Goal: Answer question/provide support: Share knowledge or assist other users

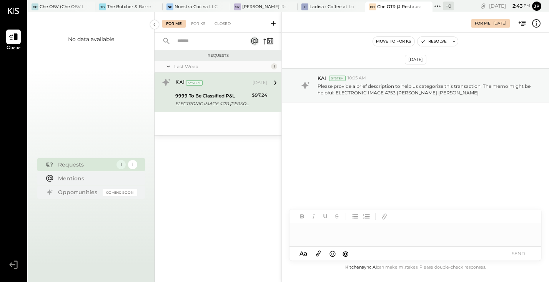
click at [319, 232] on div at bounding box center [415, 231] width 252 height 15
click at [534, 22] on icon at bounding box center [536, 23] width 10 height 10
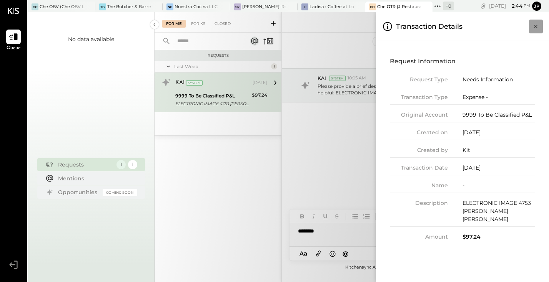
click at [533, 25] on icon "Close panel" at bounding box center [536, 27] width 8 height 8
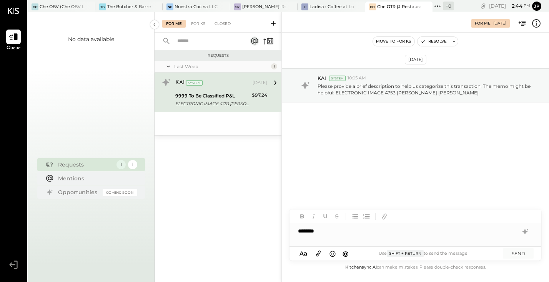
click at [344, 235] on div "*******" at bounding box center [415, 231] width 252 height 15
click at [514, 254] on button "SEND" at bounding box center [518, 254] width 31 height 10
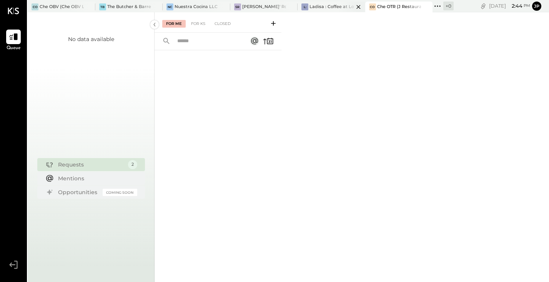
click at [343, 7] on div at bounding box center [351, 7] width 27 height 10
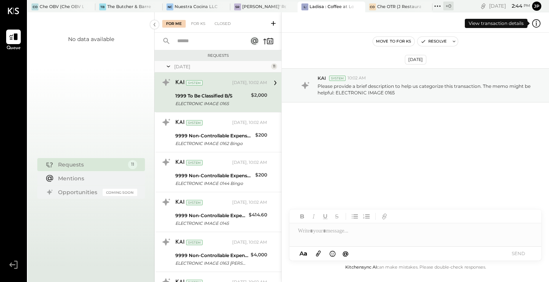
click at [534, 25] on icon at bounding box center [536, 23] width 10 height 10
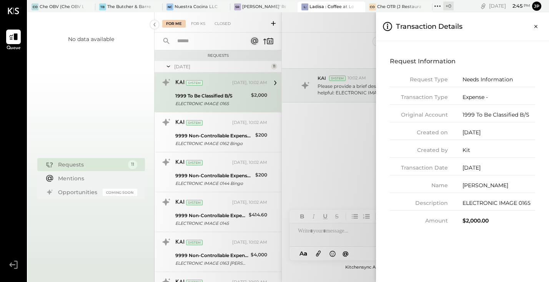
click at [476, 238] on div "Request Information Request Type Needs Information Transaction Type Expense - O…" at bounding box center [462, 161] width 173 height 241
click at [535, 27] on icon "Close panel" at bounding box center [536, 27] width 8 height 8
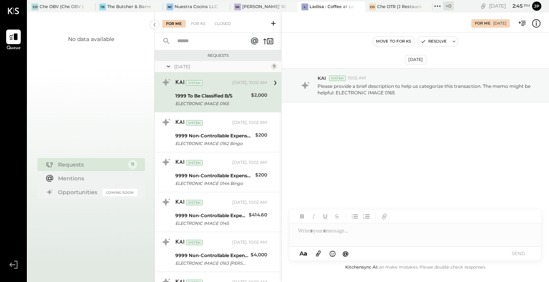
click at [224, 98] on div "1999 To Be Classified B/S" at bounding box center [211, 96] width 73 height 8
click at [262, 5] on div "[PERSON_NAME]' Rooftop - Ignite" at bounding box center [264, 7] width 44 height 6
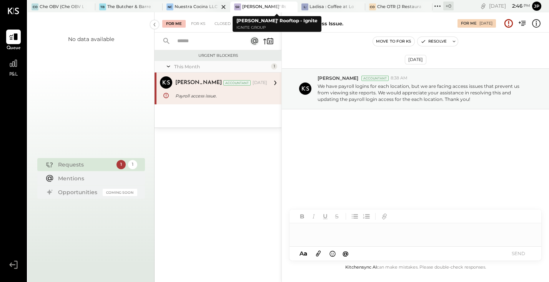
click at [200, 6] on div "Nuestra Cocina LLC - [GEOGRAPHIC_DATA]" at bounding box center [196, 7] width 44 height 6
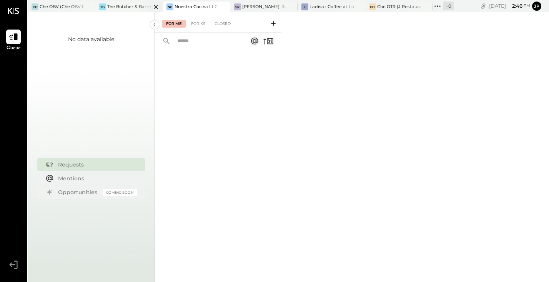
click at [132, 5] on div "The Butcher & Barrel (L Argento LLC) - [GEOGRAPHIC_DATA]" at bounding box center [129, 7] width 44 height 6
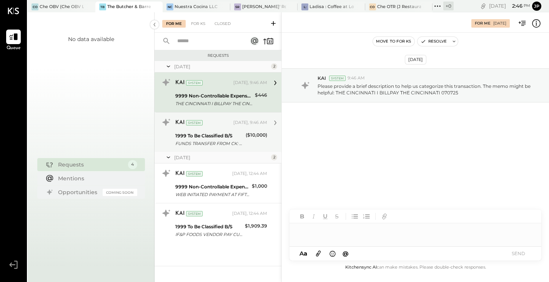
click at [204, 139] on div "1999 To Be Classified B/S" at bounding box center [209, 136] width 68 height 8
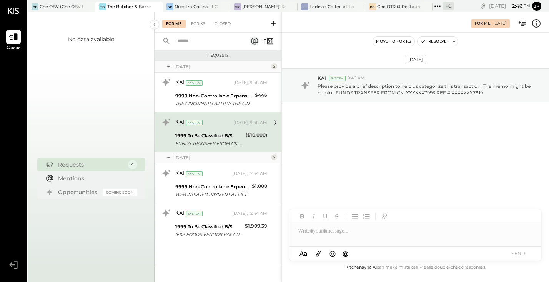
click at [338, 232] on div at bounding box center [415, 231] width 252 height 15
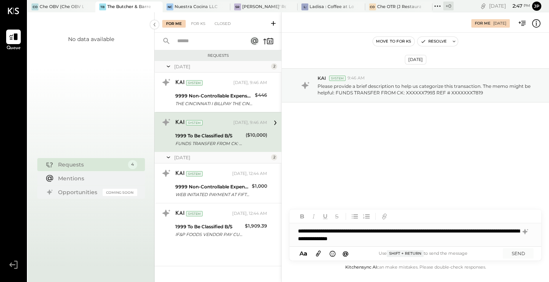
click at [478, 231] on div "**********" at bounding box center [415, 235] width 252 height 23
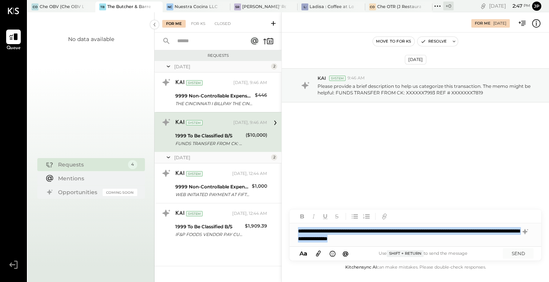
drag, startPoint x: 435, startPoint y: 240, endPoint x: 298, endPoint y: 230, distance: 136.8
click at [298, 230] on div "**********" at bounding box center [415, 235] width 252 height 23
click at [373, 239] on div "**********" at bounding box center [415, 235] width 252 height 23
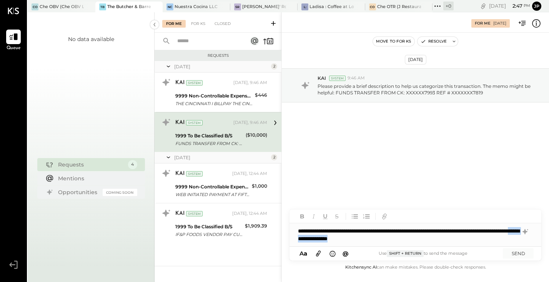
drag, startPoint x: 373, startPoint y: 239, endPoint x: 443, endPoint y: 237, distance: 69.6
click at [443, 237] on div "**********" at bounding box center [415, 235] width 252 height 23
drag, startPoint x: 348, startPoint y: 239, endPoint x: 449, endPoint y: 240, distance: 100.7
click at [449, 240] on div "**********" at bounding box center [415, 235] width 252 height 23
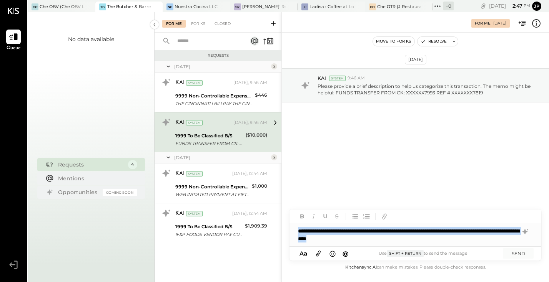
drag, startPoint x: 410, startPoint y: 240, endPoint x: 299, endPoint y: 229, distance: 112.0
click at [297, 228] on div "**********" at bounding box center [415, 235] width 252 height 23
copy div "**********"
click at [517, 253] on button "SEND" at bounding box center [518, 254] width 31 height 10
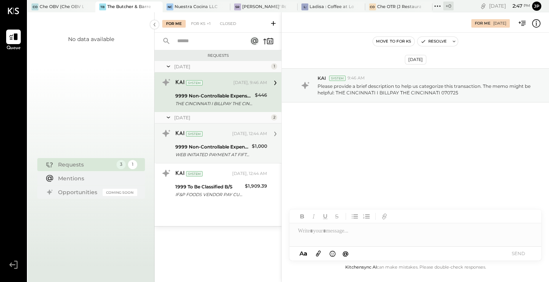
click at [212, 154] on div "WEB INITIATED PAYMENT AT FIFTH THIRD BANK WEB PAY XXXXXXXXXXXXXXX2125" at bounding box center [212, 155] width 74 height 8
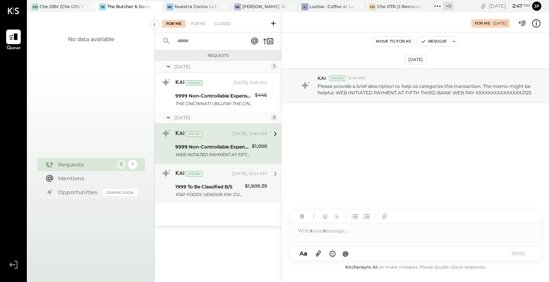
click at [208, 195] on div "IF&P FOODS VENDOR PAY CUST BBCIN THE BUTCHER & BARREL 070725" at bounding box center [208, 195] width 67 height 8
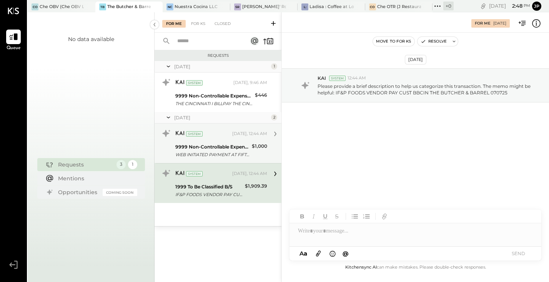
click at [234, 138] on div "KAI System [DATE], 12:44 AM" at bounding box center [221, 134] width 92 height 11
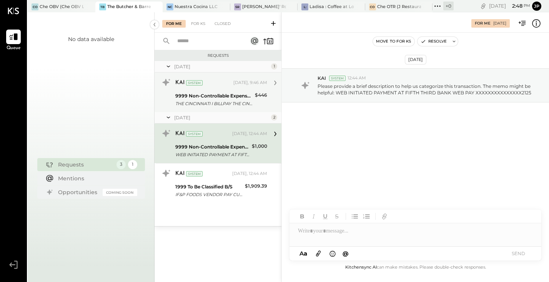
click at [219, 103] on div "THE CINCINNATI I BILLPAY THE CINCINNATI 070725" at bounding box center [213, 104] width 77 height 8
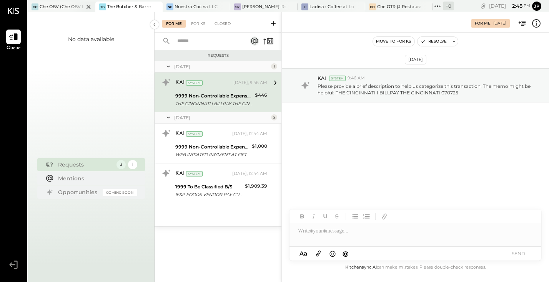
click at [67, 4] on div "Che OBV (Che OBV LLC) - Ignite" at bounding box center [62, 7] width 44 height 6
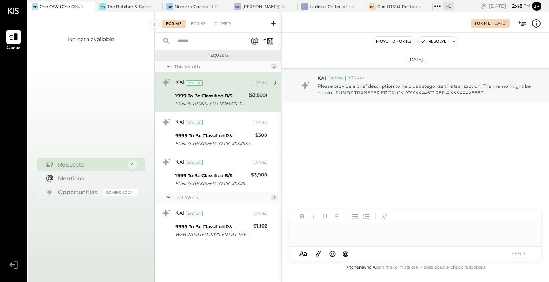
click at [348, 234] on div at bounding box center [415, 231] width 252 height 15
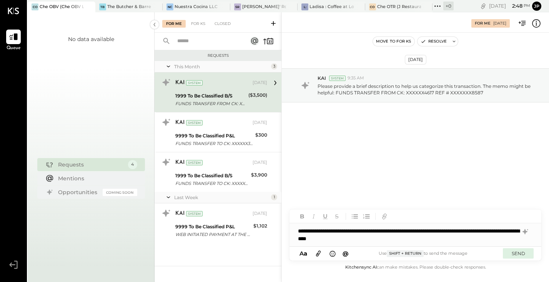
click at [517, 255] on button "SEND" at bounding box center [518, 254] width 31 height 10
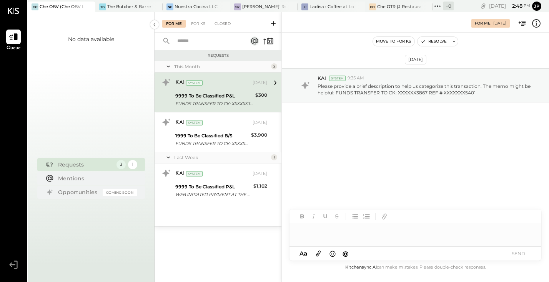
click at [359, 239] on div at bounding box center [415, 235] width 252 height 23
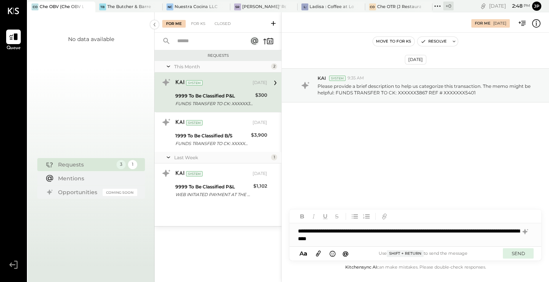
click at [515, 252] on button "SEND" at bounding box center [518, 254] width 31 height 10
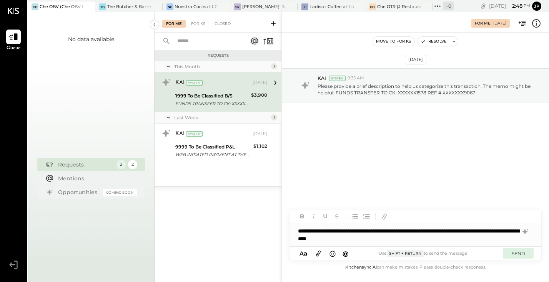
click at [520, 254] on button "SEND" at bounding box center [518, 254] width 31 height 10
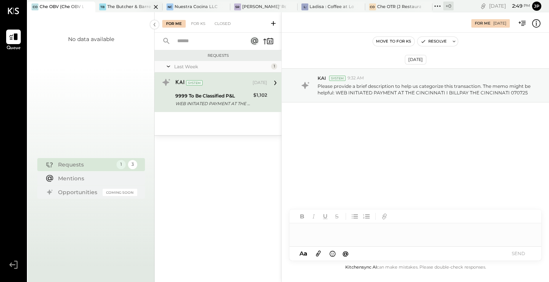
click at [131, 5] on div "The Butcher & Barrel (L Argento LLC) - [GEOGRAPHIC_DATA]" at bounding box center [129, 7] width 44 height 6
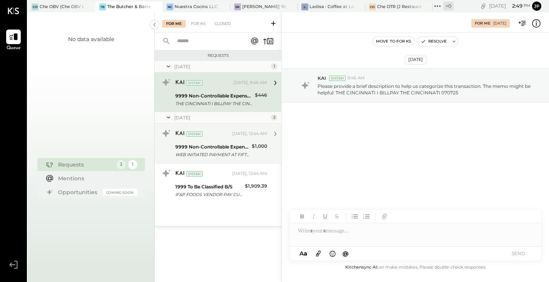
click at [216, 148] on div "9999 Non-Controllable Expenses:Other Income and Expenses:To Be Classified P&L" at bounding box center [212, 147] width 74 height 8
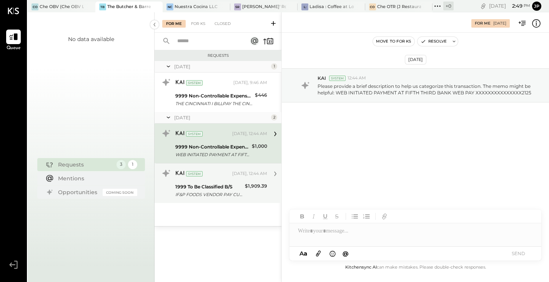
click at [217, 186] on div "1999 To Be Classified B/S" at bounding box center [208, 187] width 67 height 8
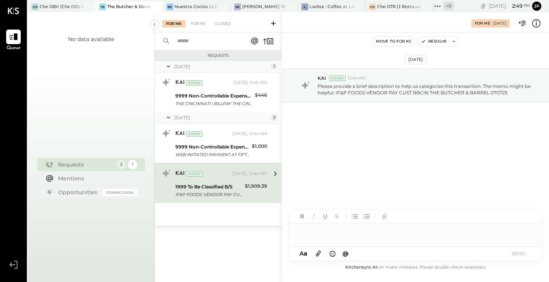
click at [318, 239] on div at bounding box center [415, 231] width 252 height 15
click at [383, 232] on div "**********" at bounding box center [415, 231] width 252 height 15
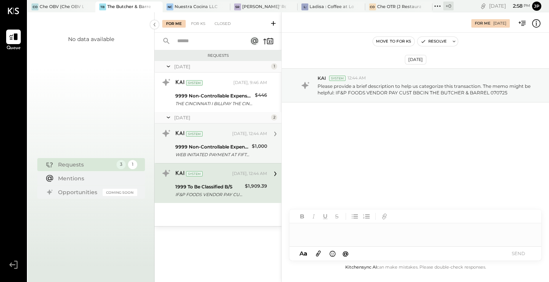
click at [250, 146] on div "9999 Non-Controllable Expenses:Other Income and Expenses:To Be Classified P&L W…" at bounding box center [221, 151] width 92 height 17
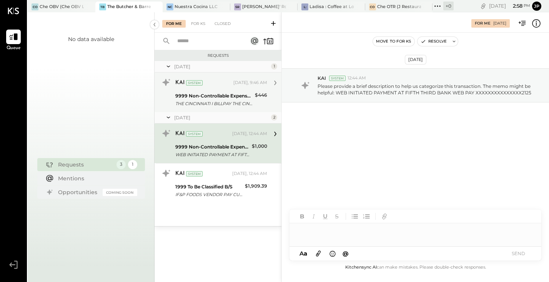
click at [247, 99] on div "9999 Non-Controllable Expenses:Other Income and Expenses:To Be Classified P&L" at bounding box center [213, 96] width 77 height 8
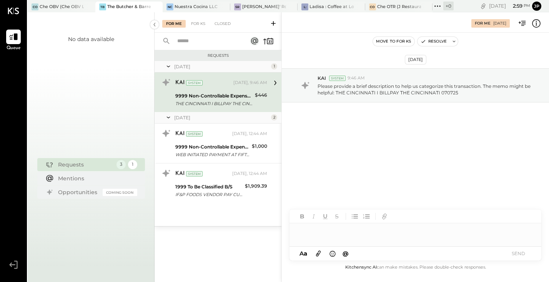
click at [395, 41] on button "Move to for ks" at bounding box center [393, 41] width 41 height 9
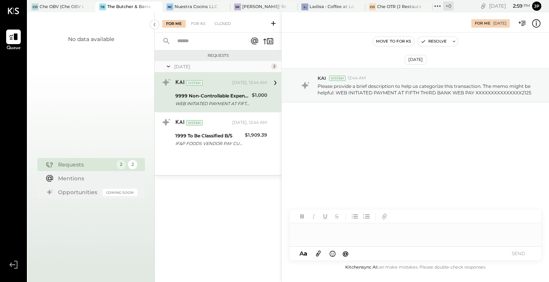
click at [387, 41] on button "Move to for ks" at bounding box center [393, 41] width 41 height 9
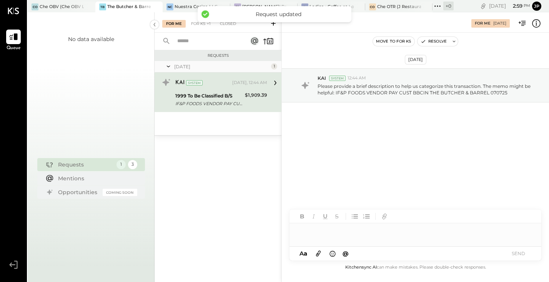
click at [387, 41] on button "Move to for ks" at bounding box center [393, 41] width 41 height 9
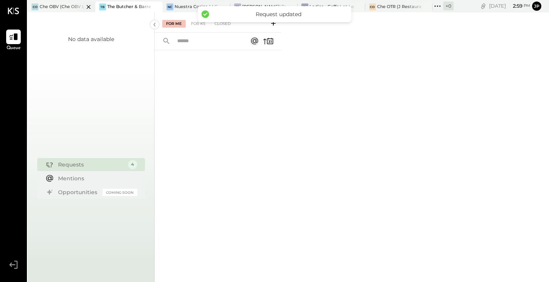
click at [67, 9] on div "Che OBV (Che OBV LLC) - Ignite" at bounding box center [62, 7] width 44 height 6
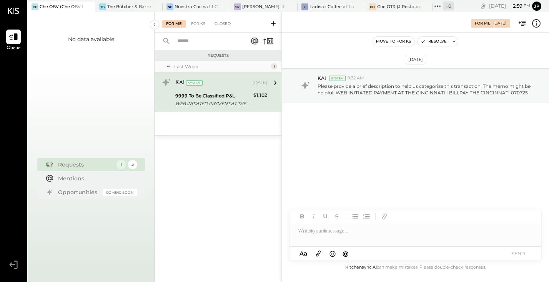
click at [387, 40] on button "Move to for ks" at bounding box center [393, 41] width 41 height 9
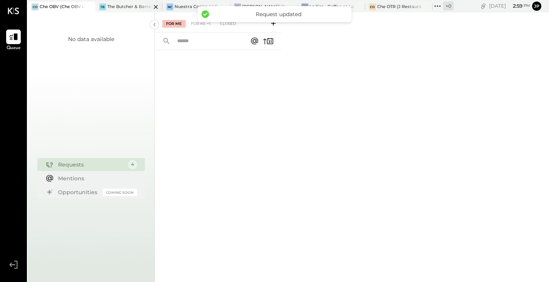
click at [117, 10] on div "TB The Butcher & Barrel (L Argento LLC) - [GEOGRAPHIC_DATA]" at bounding box center [123, 6] width 56 height 7
click at [193, 8] on div "Nuestra Cocina LLC - [GEOGRAPHIC_DATA]" at bounding box center [196, 7] width 44 height 6
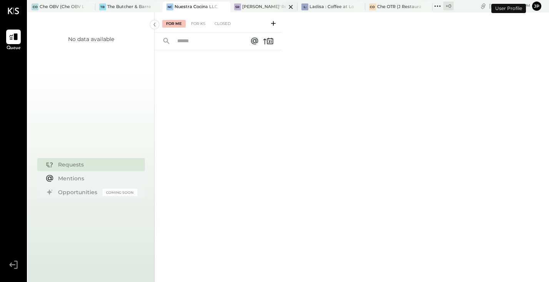
click at [265, 6] on div "[PERSON_NAME]' Rooftop - Ignite" at bounding box center [264, 7] width 44 height 6
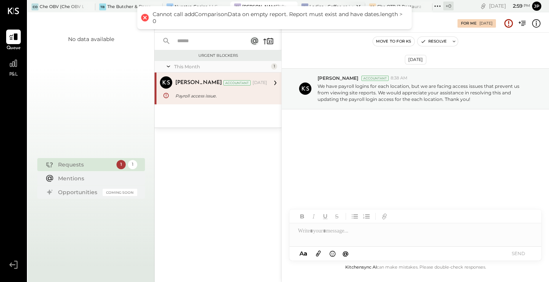
click at [323, 4] on div "Ladisa : Coffee at Lola's" at bounding box center [331, 7] width 44 height 6
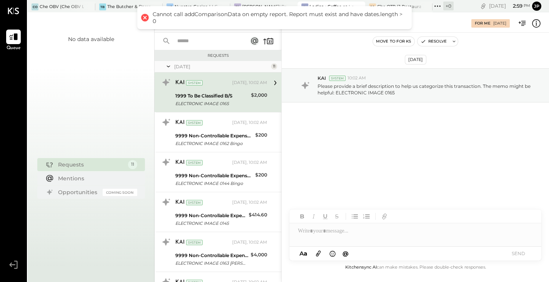
click at [144, 18] on div at bounding box center [144, 17] width 11 height 11
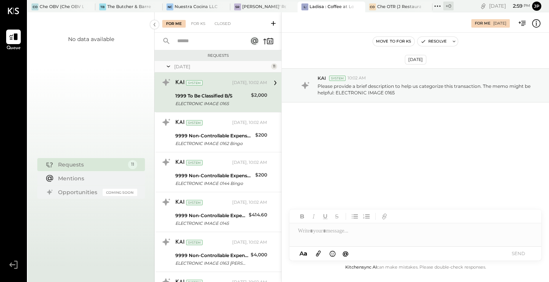
click at [267, 103] on div "KAI System [DATE], 10:02 AM 1999 To Be Classified B/S ELECTRONIC IMAGE 0165 $2,…" at bounding box center [217, 93] width 127 height 40
click at [349, 235] on div at bounding box center [415, 231] width 252 height 15
click at [517, 254] on button "SEND" at bounding box center [518, 254] width 31 height 10
click at [271, 81] on icon at bounding box center [275, 83] width 10 height 10
click at [274, 85] on icon at bounding box center [275, 83] width 10 height 10
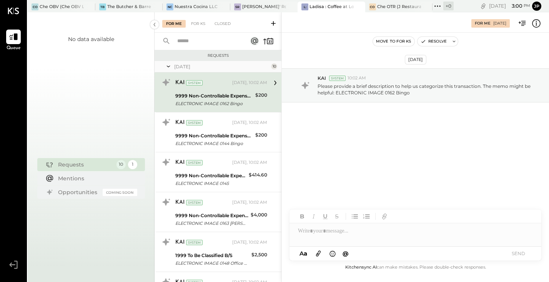
click at [535, 27] on icon at bounding box center [536, 23] width 10 height 10
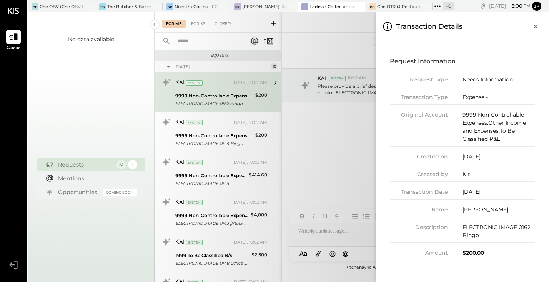
click at [350, 234] on div "For Me For KS Closed Requests [DATE] 10 KAI System [DATE], 10:02 AM 9999 Non-Co…" at bounding box center [351, 147] width 394 height 270
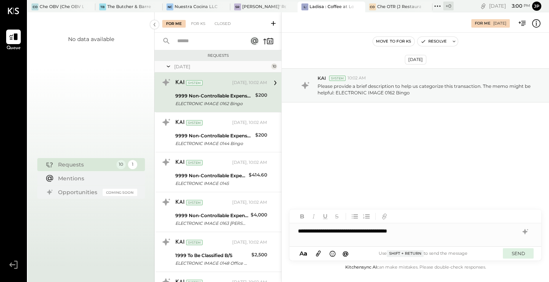
click at [517, 253] on button "SEND" at bounding box center [518, 254] width 31 height 10
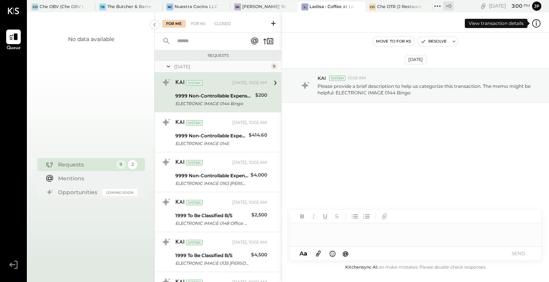
click at [536, 22] on icon at bounding box center [536, 23] width 10 height 10
click at [343, 136] on div "For Me For KS Closed Requests [DATE] 9 KAI System [DATE], 10:02 AM 9999 Non-Con…" at bounding box center [351, 147] width 394 height 270
click at [343, 239] on div at bounding box center [415, 228] width 252 height 37
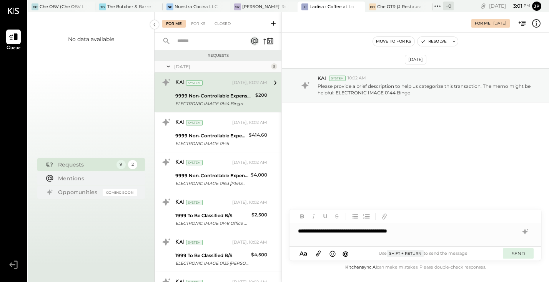
click at [512, 257] on button "SEND" at bounding box center [518, 254] width 31 height 10
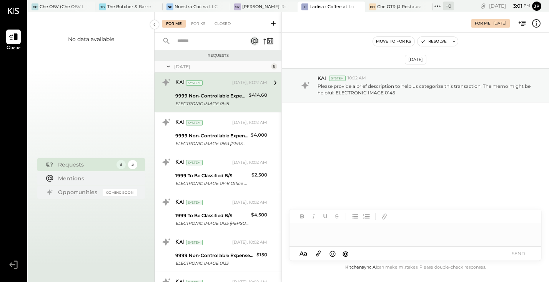
click at [535, 23] on icon at bounding box center [536, 23] width 2 height 0
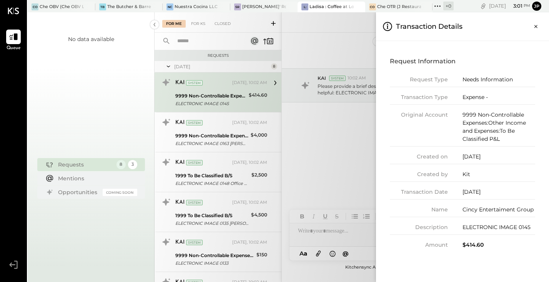
click at [336, 235] on div "For Me For KS Closed Requests [DATE] 8 KAI System [DATE], 10:02 AM 9999 Non-Con…" at bounding box center [351, 147] width 394 height 270
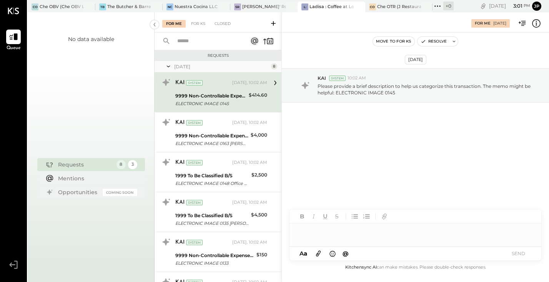
click at [334, 234] on div at bounding box center [415, 231] width 252 height 15
click at [514, 252] on button "SEND" at bounding box center [518, 254] width 31 height 10
click at [333, 234] on div at bounding box center [415, 235] width 252 height 23
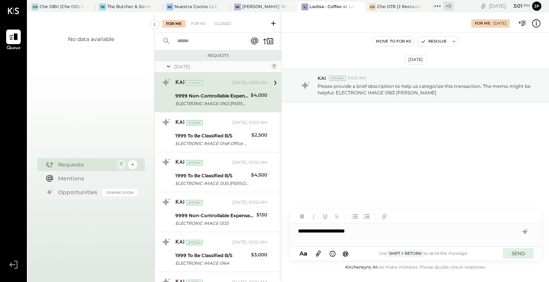
click at [523, 255] on button "SEND" at bounding box center [518, 254] width 31 height 10
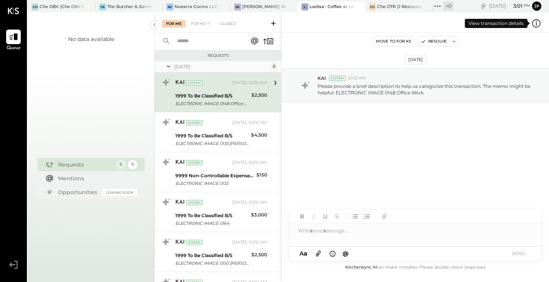
click at [536, 25] on icon at bounding box center [536, 25] width 2 height 0
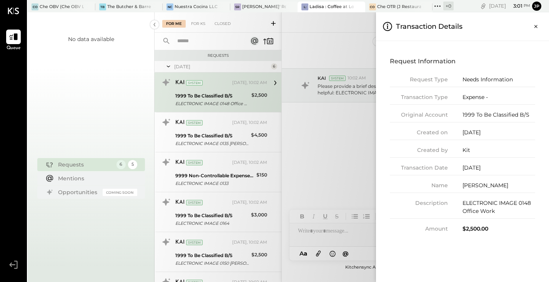
click at [336, 232] on div "For Me For KS Closed Requests [DATE] 6 KAI System [DATE], 10:02 AM 1999 To Be C…" at bounding box center [351, 147] width 394 height 270
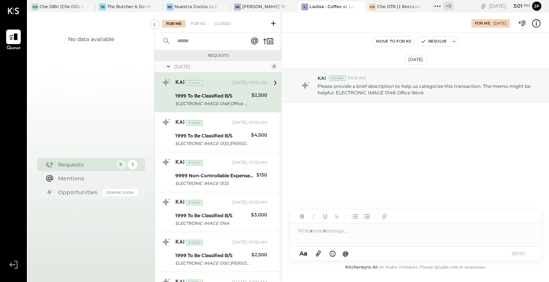
click at [336, 233] on div at bounding box center [415, 235] width 252 height 23
click at [517, 255] on button "SEND" at bounding box center [518, 254] width 31 height 10
click at [340, 234] on div at bounding box center [415, 235] width 252 height 23
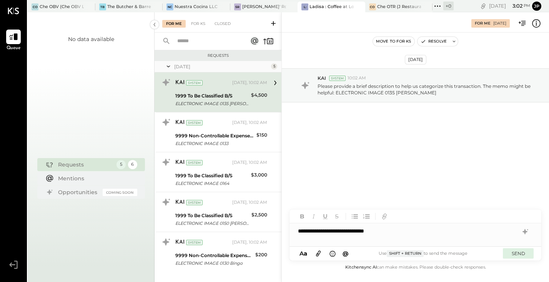
click at [519, 254] on button "SEND" at bounding box center [518, 254] width 31 height 10
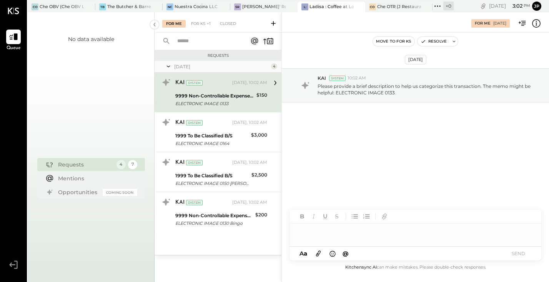
click at [536, 23] on icon at bounding box center [536, 23] width 1 height 5
click at [231, 131] on div "For Me For KS Closed Requests [DATE] 4 KAI System [DATE], 10:02 AM 9999 Non-Con…" at bounding box center [351, 147] width 394 height 270
click at [231, 131] on div "1999 To Be Classified B/S ELECTRONIC IMAGE 0164" at bounding box center [211, 139] width 73 height 17
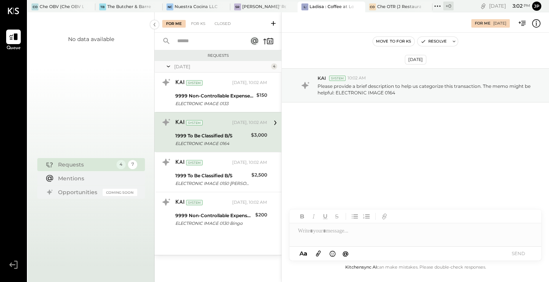
click at [537, 26] on icon at bounding box center [536, 23] width 10 height 10
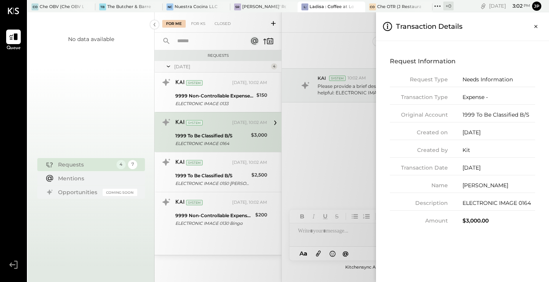
click at [332, 240] on div "For Me For KS Closed Requests [DATE] 4 KAI System [DATE], 10:02 AM 9999 Non-Con…" at bounding box center [351, 147] width 394 height 270
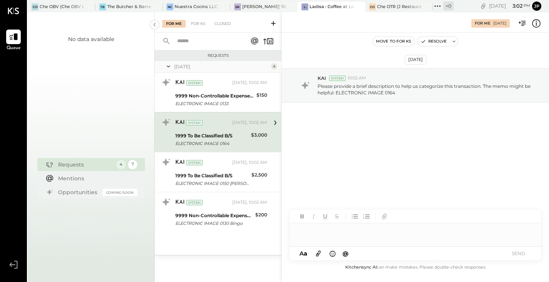
click at [329, 232] on div at bounding box center [415, 235] width 252 height 23
click at [522, 254] on button "SEND" at bounding box center [518, 254] width 31 height 10
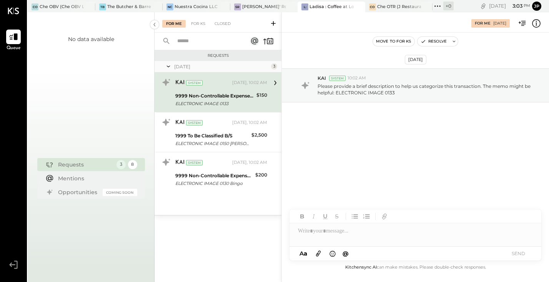
click at [536, 25] on icon at bounding box center [536, 23] width 10 height 10
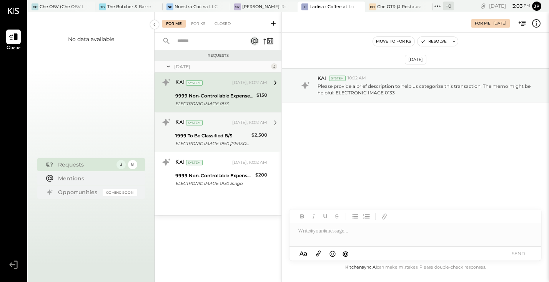
click at [258, 133] on div "For Me For KS Closed Requests [DATE] 3 KAI System [DATE], 10:02 AM 9999 Non-Con…" at bounding box center [351, 147] width 394 height 270
click at [225, 134] on div "1999 To Be Classified B/S" at bounding box center [212, 136] width 74 height 8
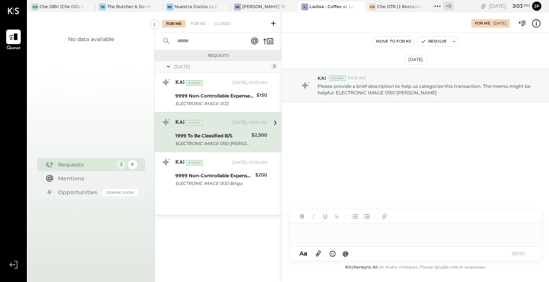
click at [359, 238] on div at bounding box center [415, 235] width 252 height 23
click at [519, 255] on button "SEND" at bounding box center [518, 254] width 31 height 10
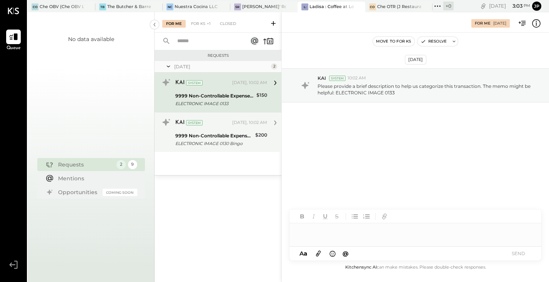
click at [245, 137] on div "9999 Non-Controllable Expenses:Other Income and Expenses:To Be Classified P&L" at bounding box center [214, 136] width 78 height 8
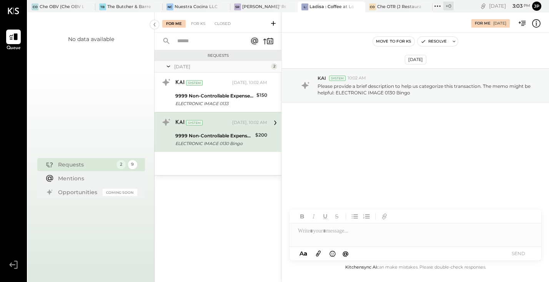
click at [535, 24] on icon at bounding box center [536, 23] width 10 height 10
click at [333, 233] on div "For Me For KS Closed Requests [DATE] 2 KAI System [DATE], 10:02 AM 9999 Non-Con…" at bounding box center [351, 147] width 394 height 270
click at [333, 233] on div at bounding box center [415, 235] width 252 height 23
click at [516, 255] on button "SEND" at bounding box center [518, 254] width 31 height 10
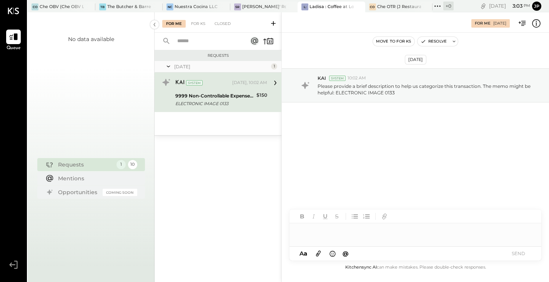
click at [536, 27] on icon at bounding box center [536, 23] width 10 height 10
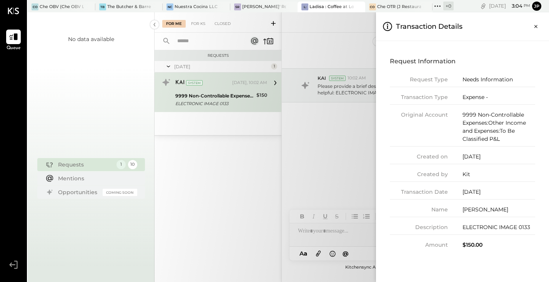
click at [198, 156] on div "For Me For KS Closed Requests [DATE] 1 KAI System [DATE], 10:02 AM 9999 Non-Con…" at bounding box center [351, 147] width 394 height 270
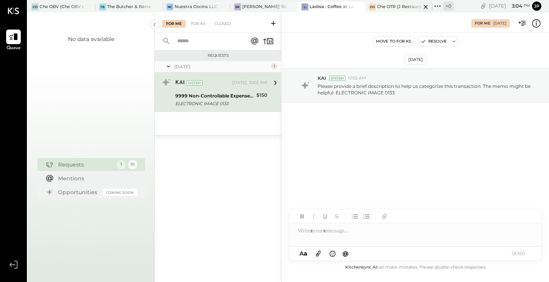
click at [388, 6] on div "Che OTR (J Restaurant LLC) - Ignite" at bounding box center [399, 7] width 44 height 6
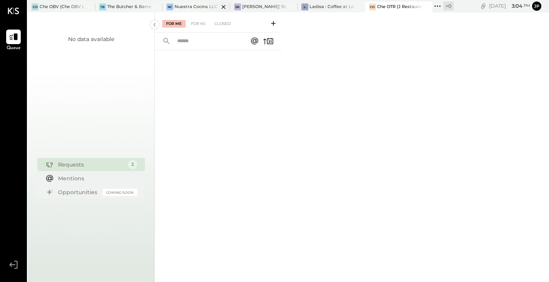
click at [201, 8] on div "Nuestra Cocina LLC - [GEOGRAPHIC_DATA]" at bounding box center [196, 7] width 44 height 6
click at [256, 8] on div "[PERSON_NAME]' Rooftop - Ignite" at bounding box center [264, 7] width 44 height 6
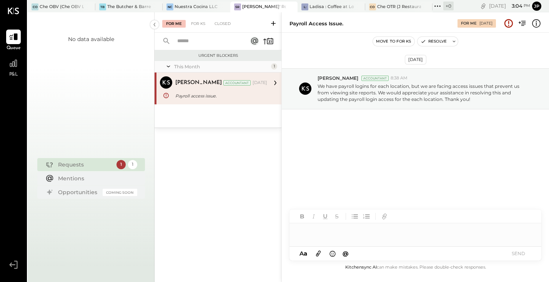
click at [318, 233] on div at bounding box center [415, 231] width 252 height 15
click at [338, 236] on div at bounding box center [415, 231] width 252 height 15
click at [525, 248] on div "A a @ Use Shift + Return to send the message SEND" at bounding box center [415, 254] width 252 height 14
click at [524, 255] on button "SEND" at bounding box center [518, 254] width 31 height 10
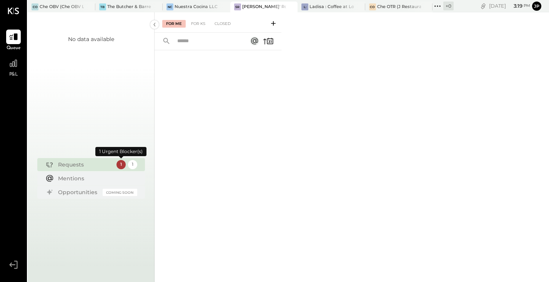
click at [119, 166] on div "1" at bounding box center [120, 164] width 9 height 9
click at [133, 165] on div "1" at bounding box center [132, 164] width 9 height 9
click at [121, 164] on div "1" at bounding box center [120, 164] width 9 height 9
click at [198, 8] on div "Nuestra Cocina LLC - [GEOGRAPHIC_DATA]" at bounding box center [196, 7] width 44 height 6
click at [65, 10] on div "CO Che OBV (Che OBV LLC) - Ignite" at bounding box center [56, 6] width 56 height 7
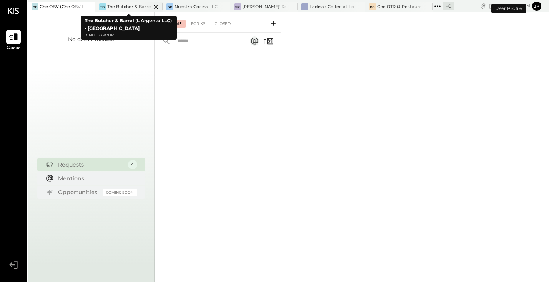
click at [119, 8] on div "The Butcher & Barrel (L Argento LLC) - [GEOGRAPHIC_DATA]" at bounding box center [129, 7] width 44 height 6
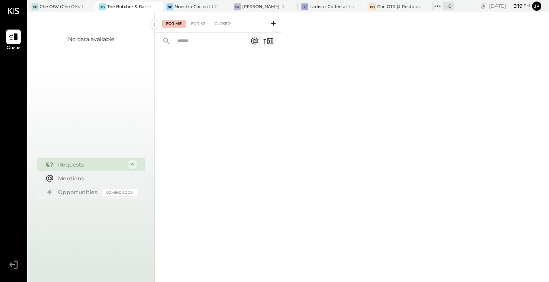
click at [110, 163] on div "Requests" at bounding box center [91, 165] width 66 height 8
click at [130, 166] on div "4" at bounding box center [132, 164] width 9 height 9
click at [201, 7] on body "Queue v 4.32.3 CO Che OBV (Che OBV LLC) - Ignite TB The Butcher & Barrel (L Arg…" at bounding box center [274, 141] width 549 height 282
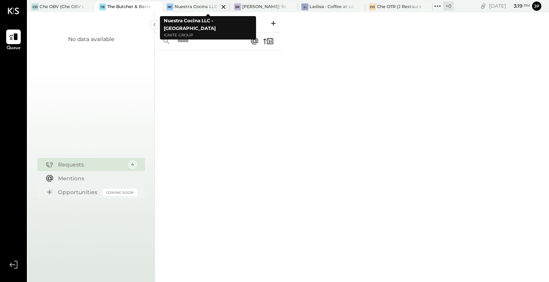
click at [201, 8] on div "Nuestra Cocina LLC - [GEOGRAPHIC_DATA]" at bounding box center [196, 7] width 44 height 6
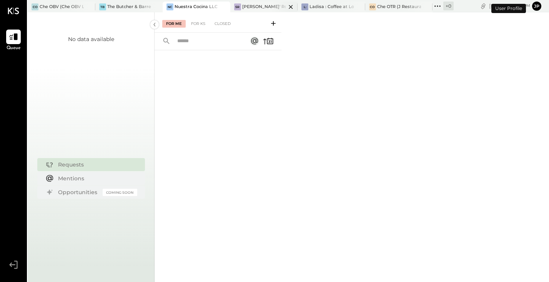
click at [260, 5] on div "[PERSON_NAME]' Rooftop - Ignite" at bounding box center [264, 7] width 44 height 6
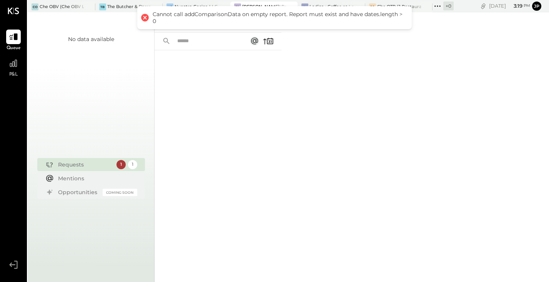
click at [290, 88] on div "For Me For KS Closed" at bounding box center [351, 147] width 394 height 270
